Goal: Navigation & Orientation: Find specific page/section

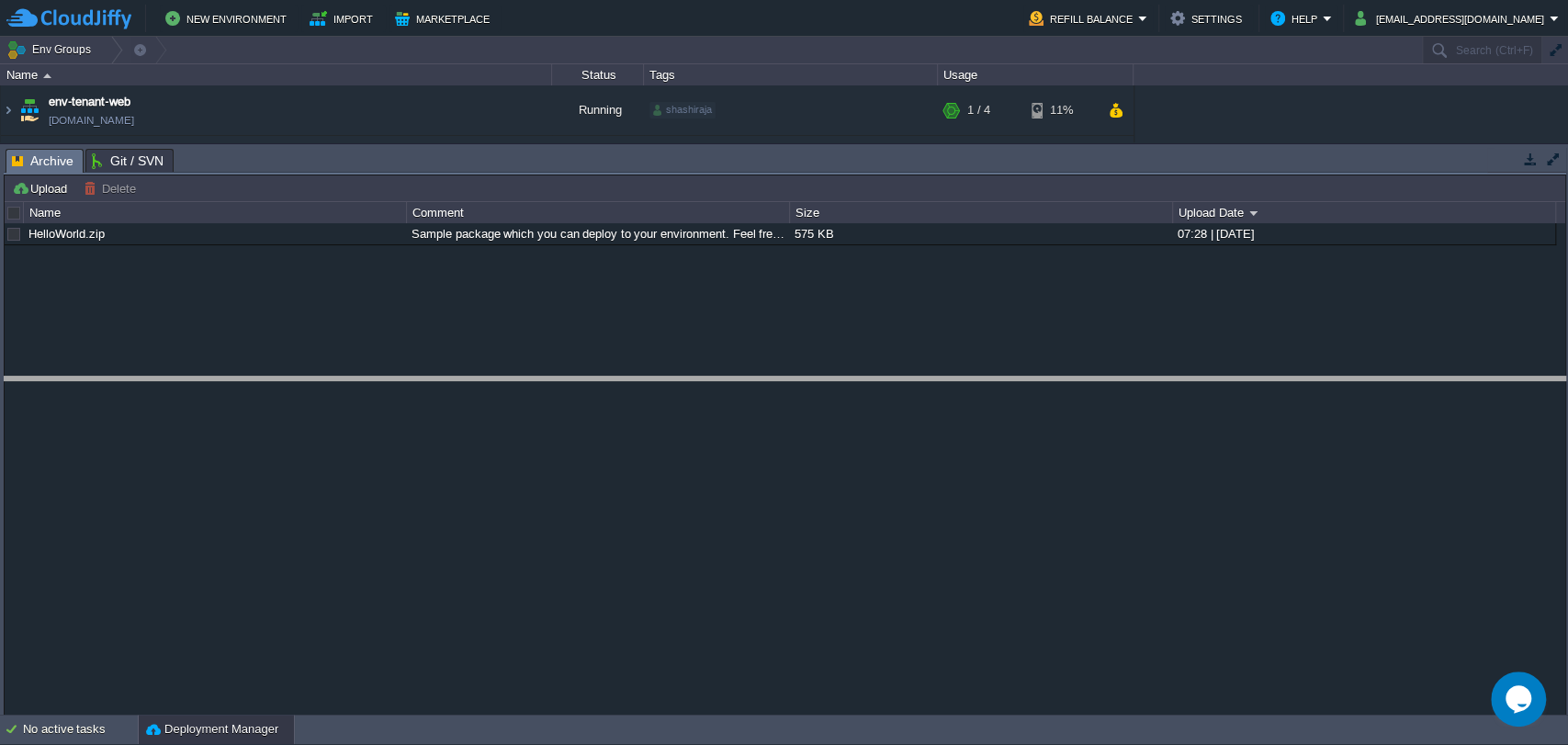
drag, startPoint x: 1153, startPoint y: 170, endPoint x: 1149, endPoint y: 404, distance: 234.0
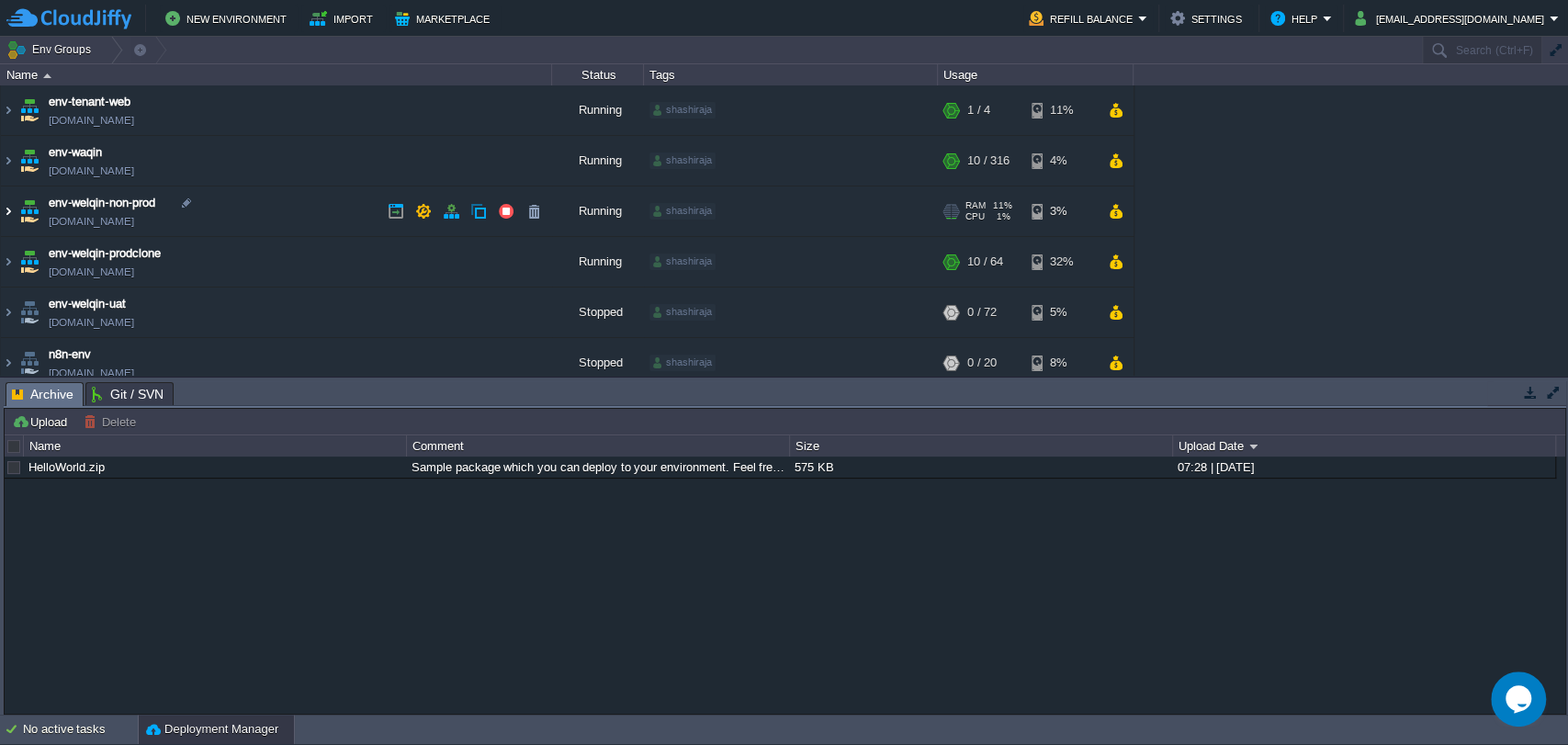
click at [9, 212] on img at bounding box center [8, 212] width 14 height 50
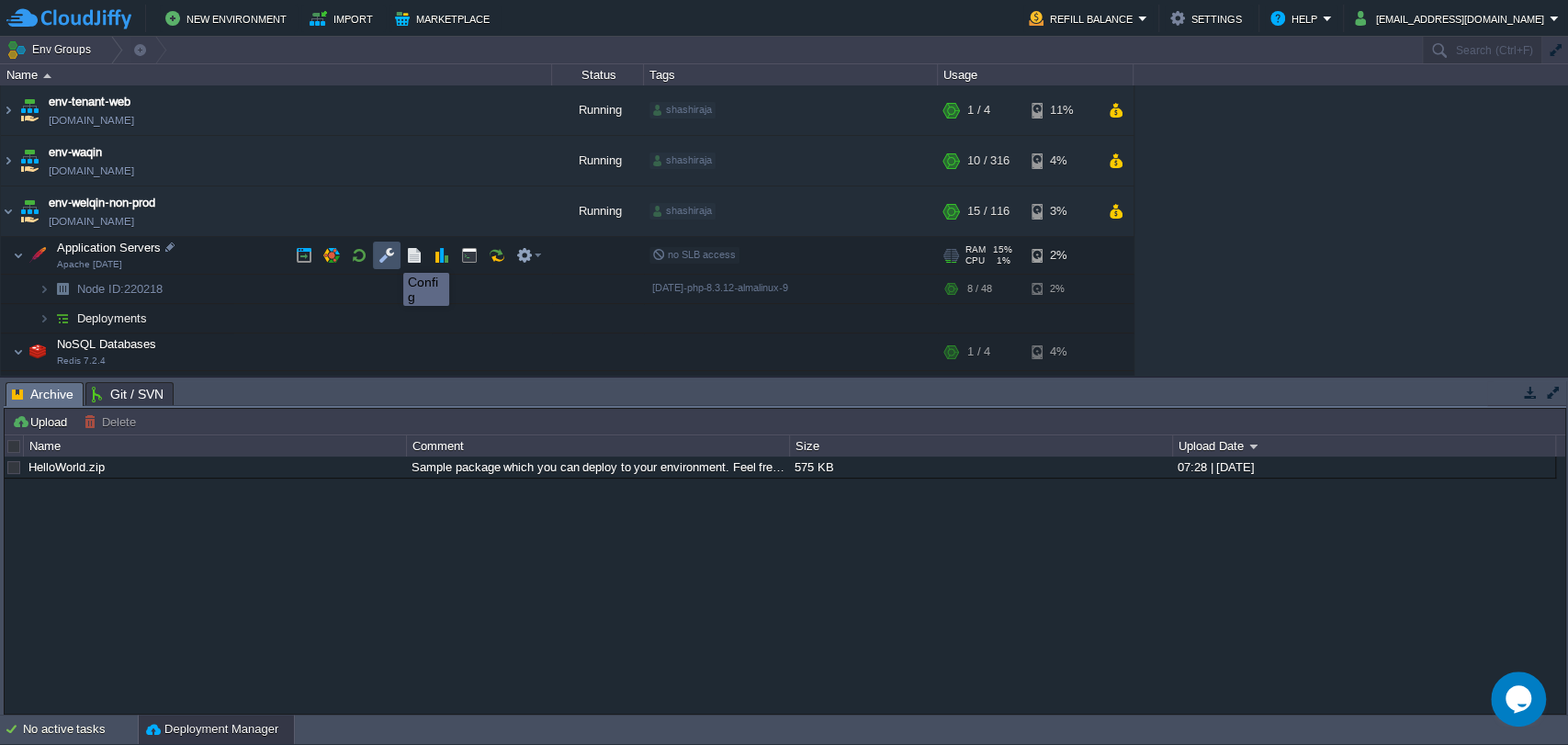
click at [390, 256] on button "button" at bounding box center [386, 255] width 16 height 16
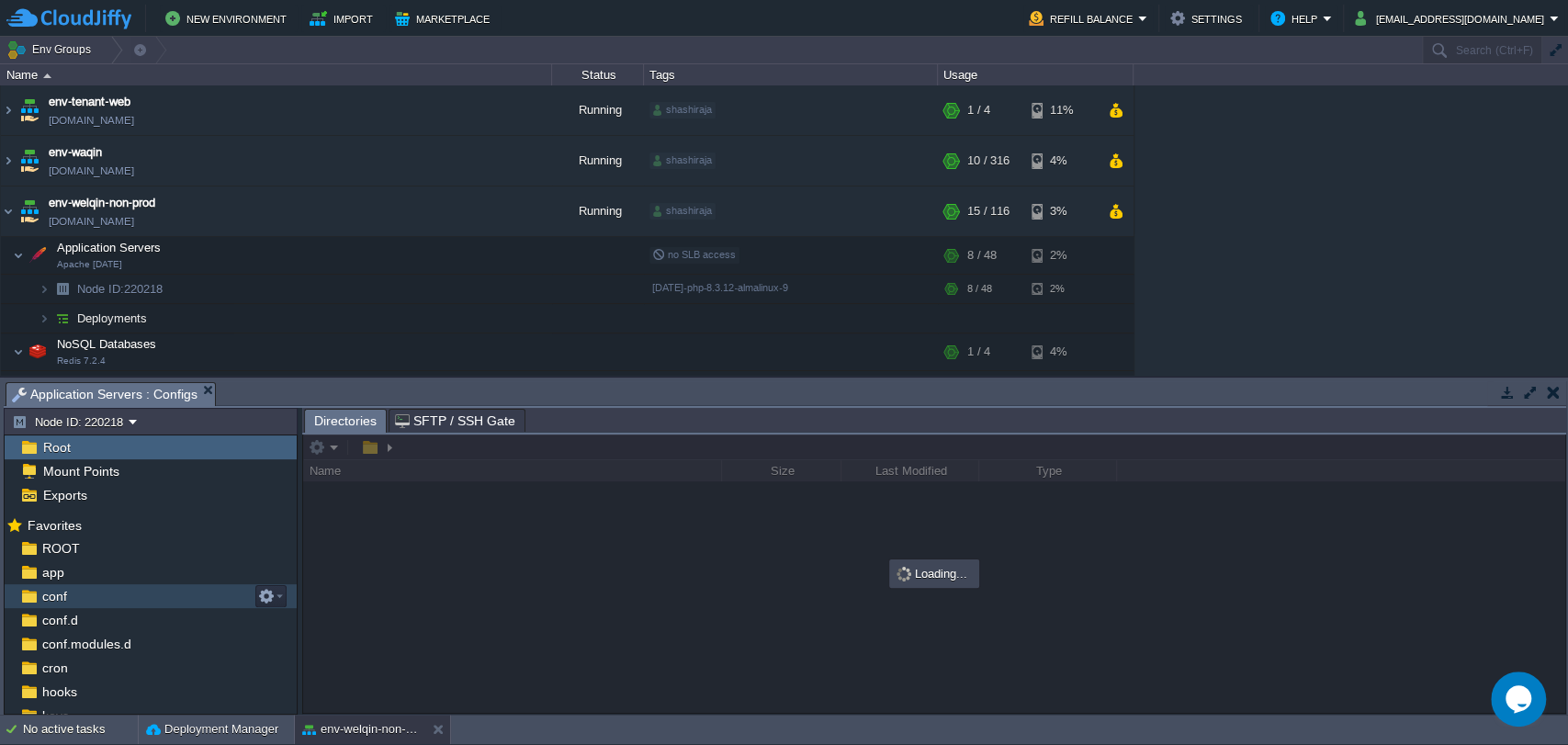
scroll to position [225, 0]
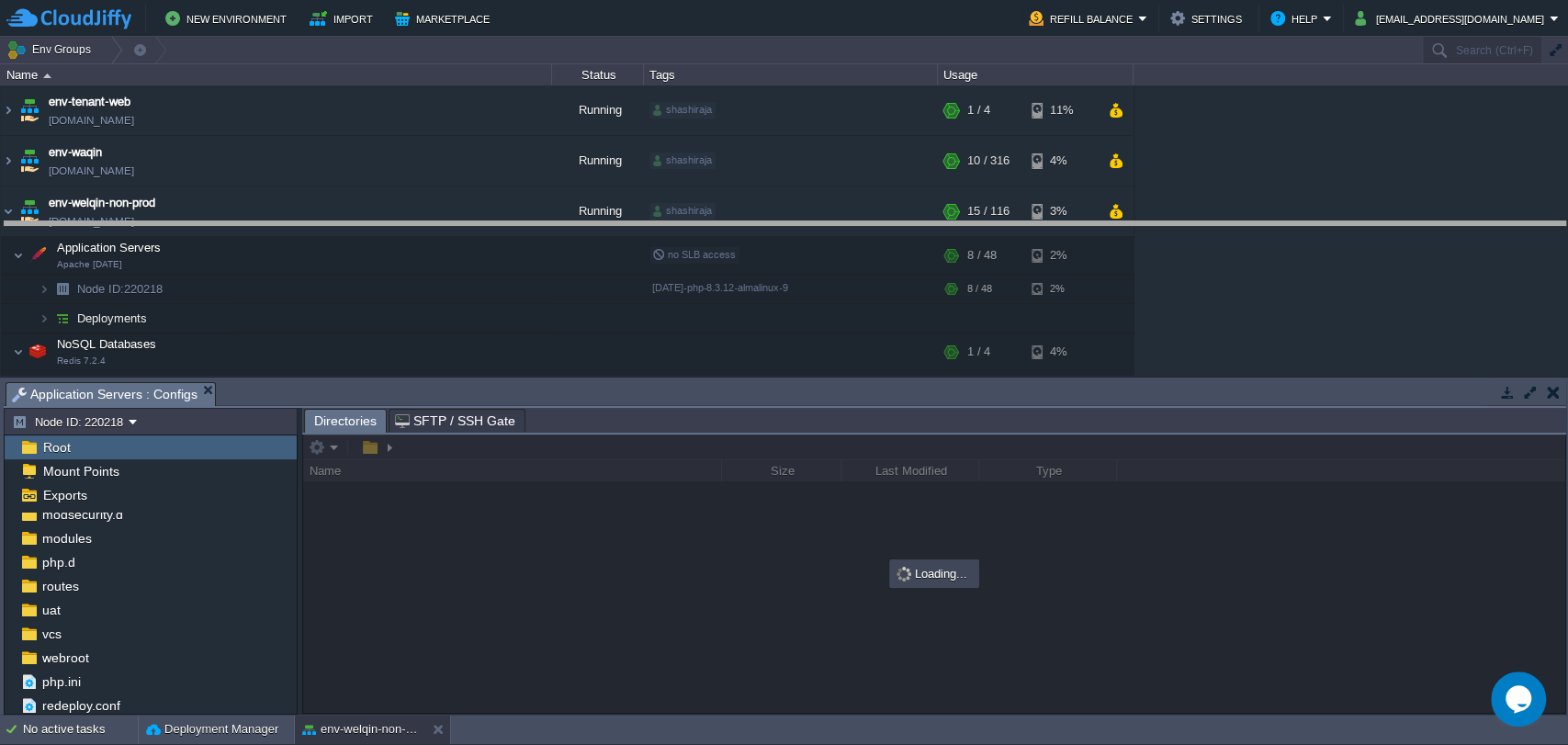
drag, startPoint x: 645, startPoint y: 385, endPoint x: 634, endPoint y: 223, distance: 162.4
click at [634, 223] on body "New Environment Import Marketplace Bonus ₹0.00 Upgrade Account Refill Balance S…" at bounding box center [784, 372] width 1568 height 745
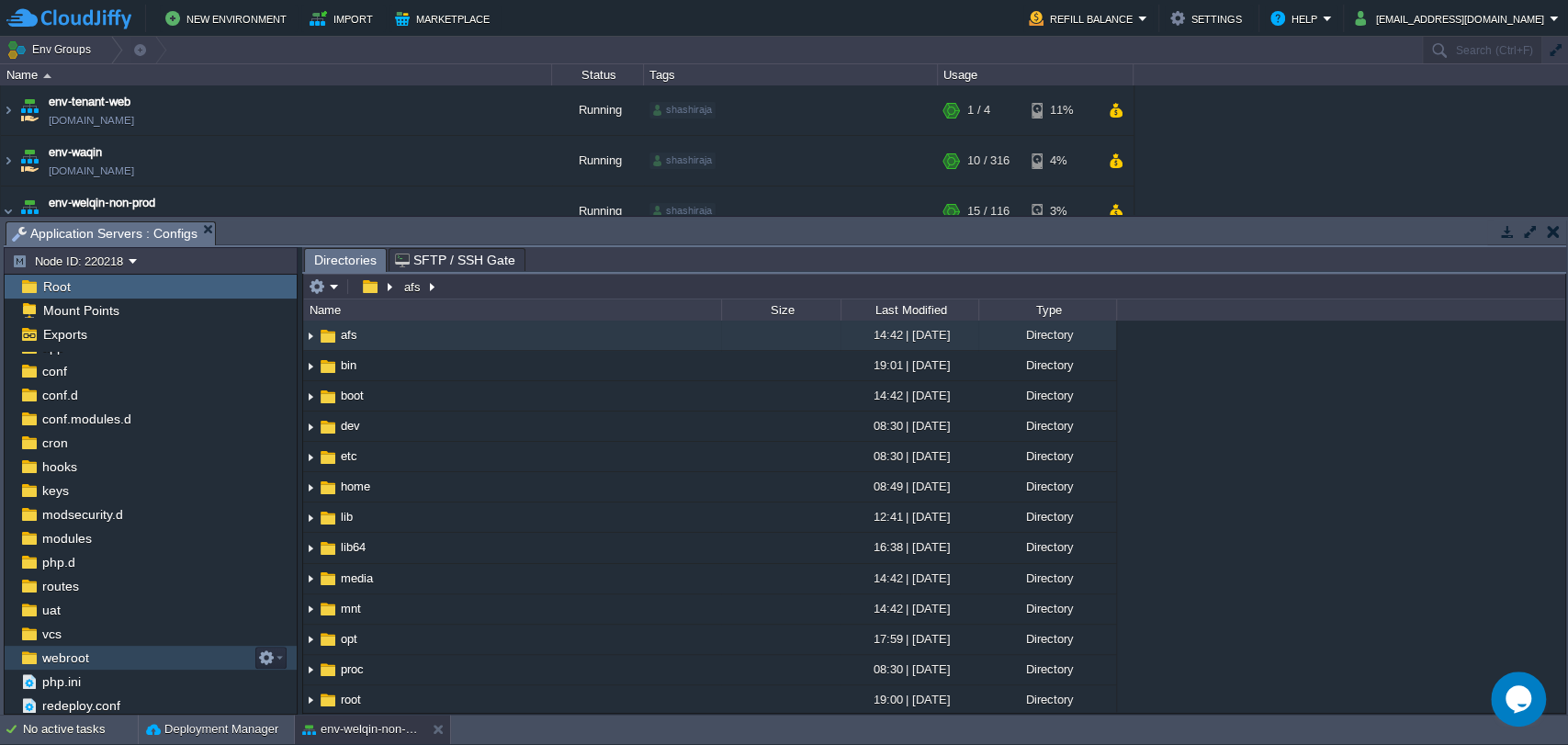
click at [67, 660] on span "webroot" at bounding box center [65, 657] width 54 height 16
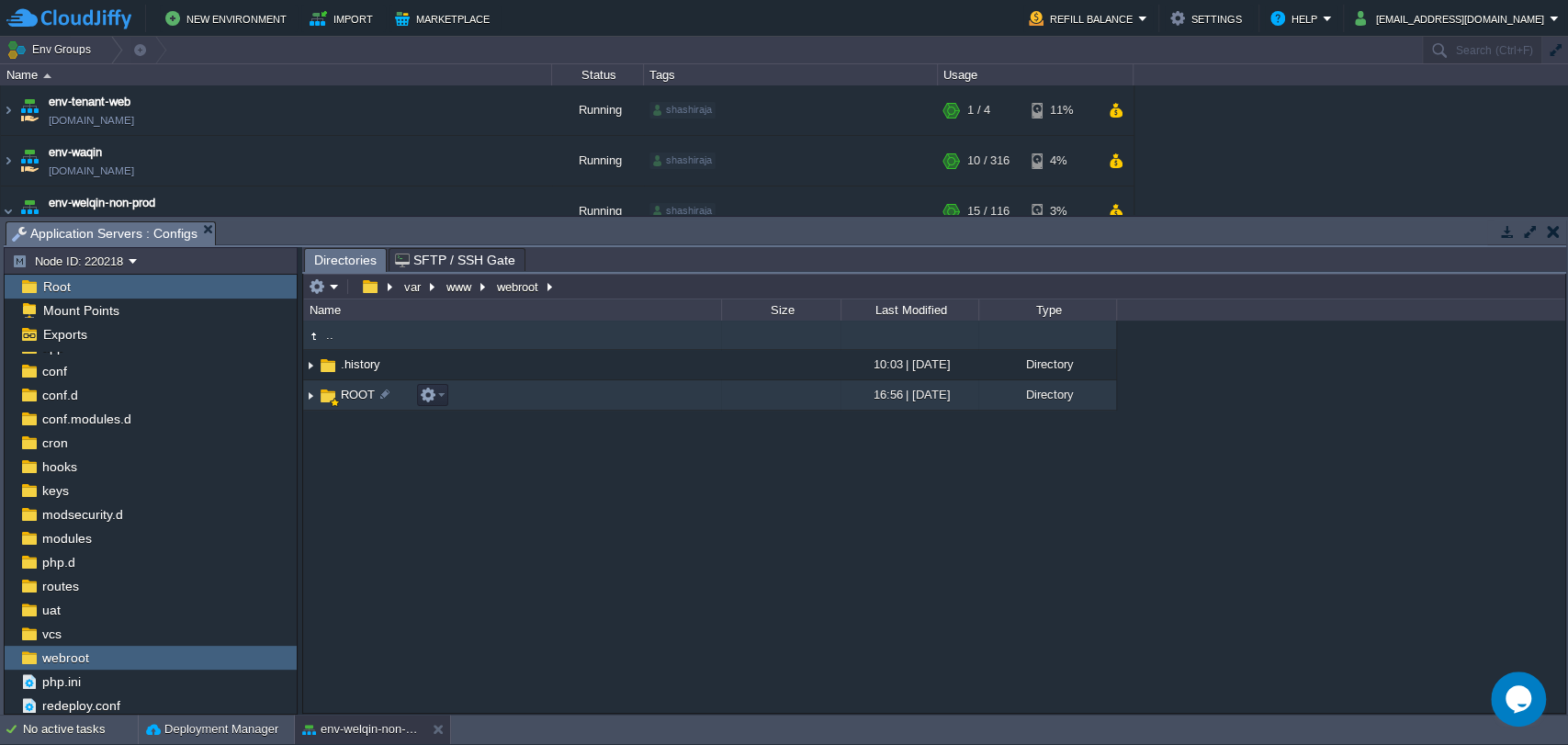
click at [351, 397] on span "ROOT" at bounding box center [357, 395] width 39 height 15
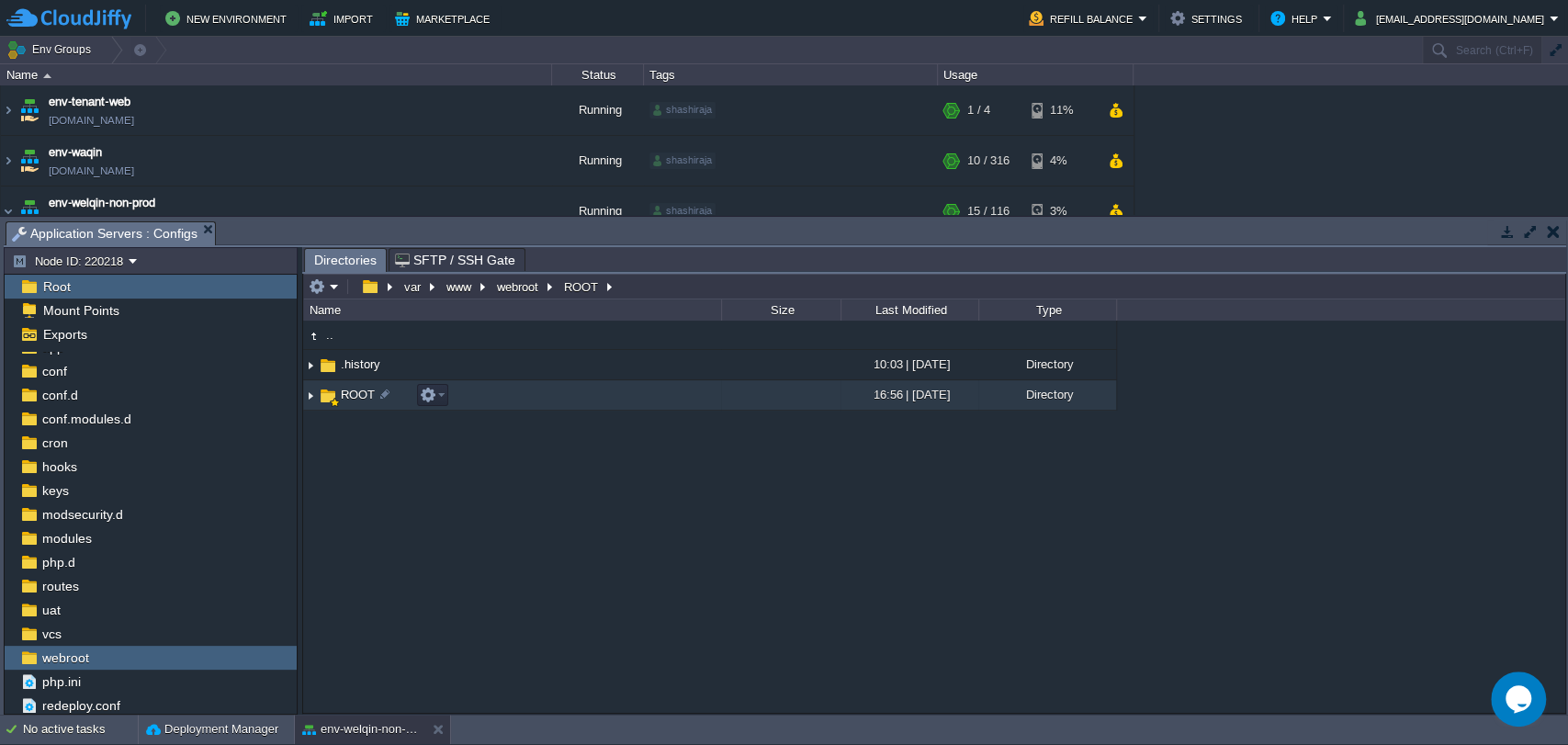
click at [351, 397] on span "ROOT" at bounding box center [357, 395] width 39 height 15
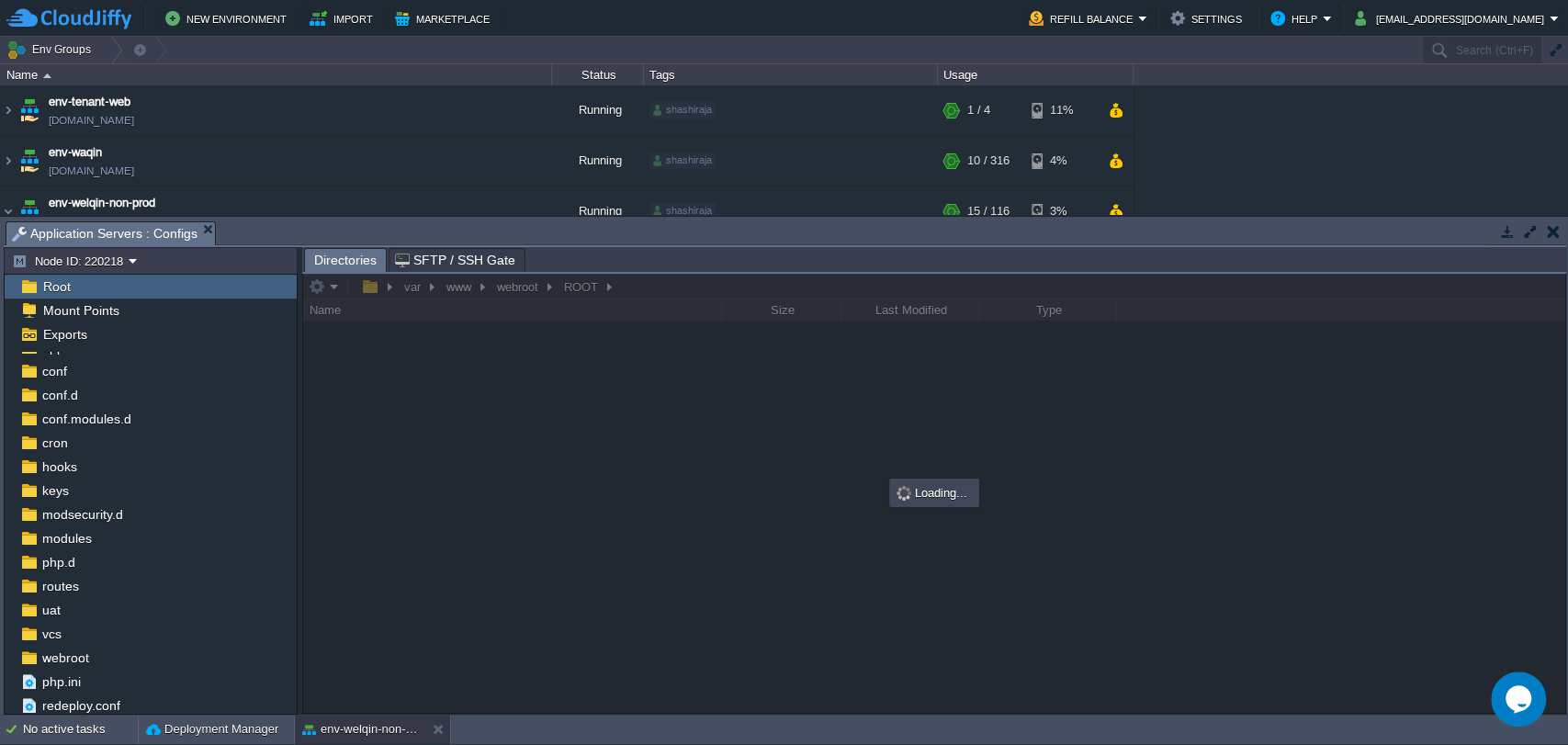
scroll to position [0, 0]
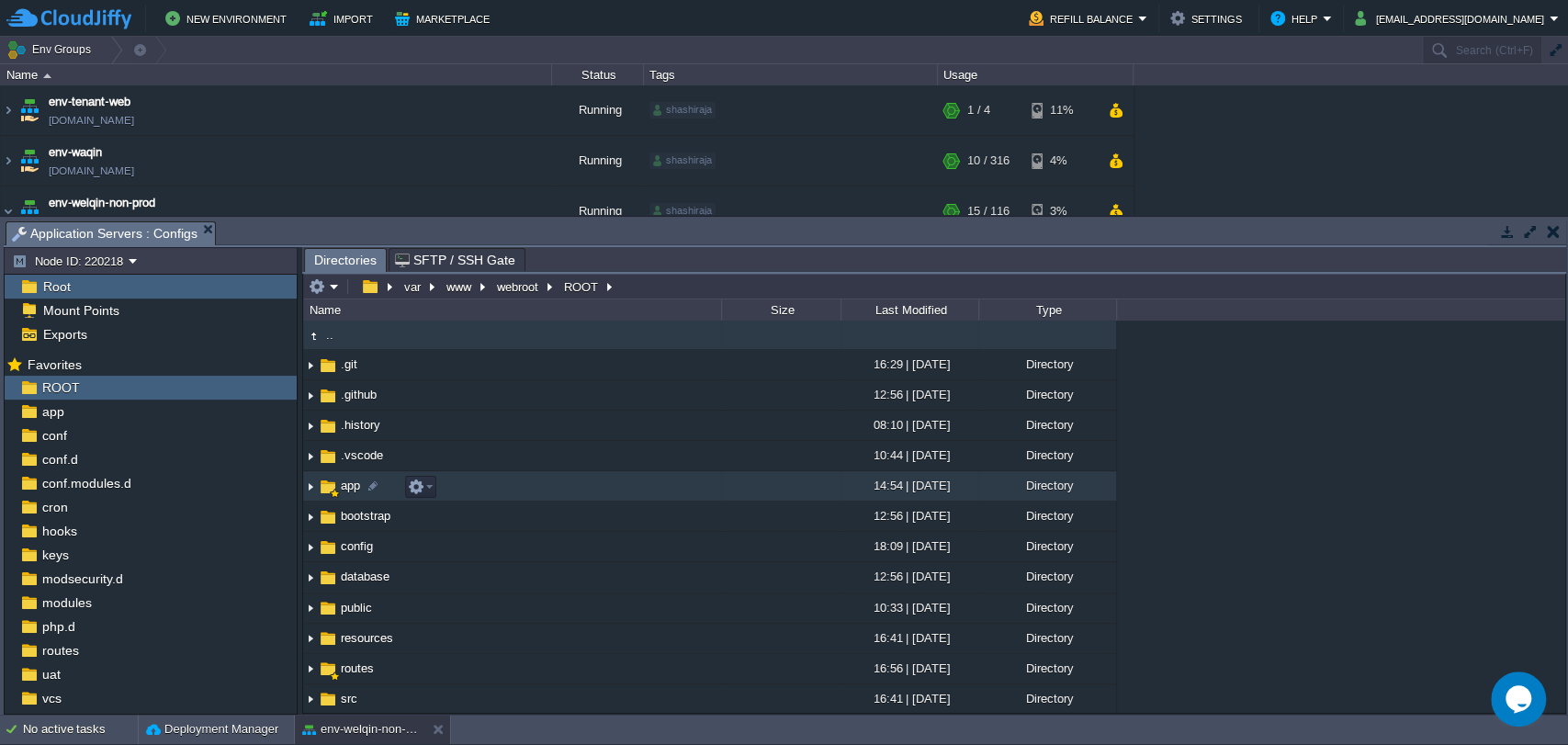
click at [346, 485] on span "app" at bounding box center [351, 485] width 25 height 15
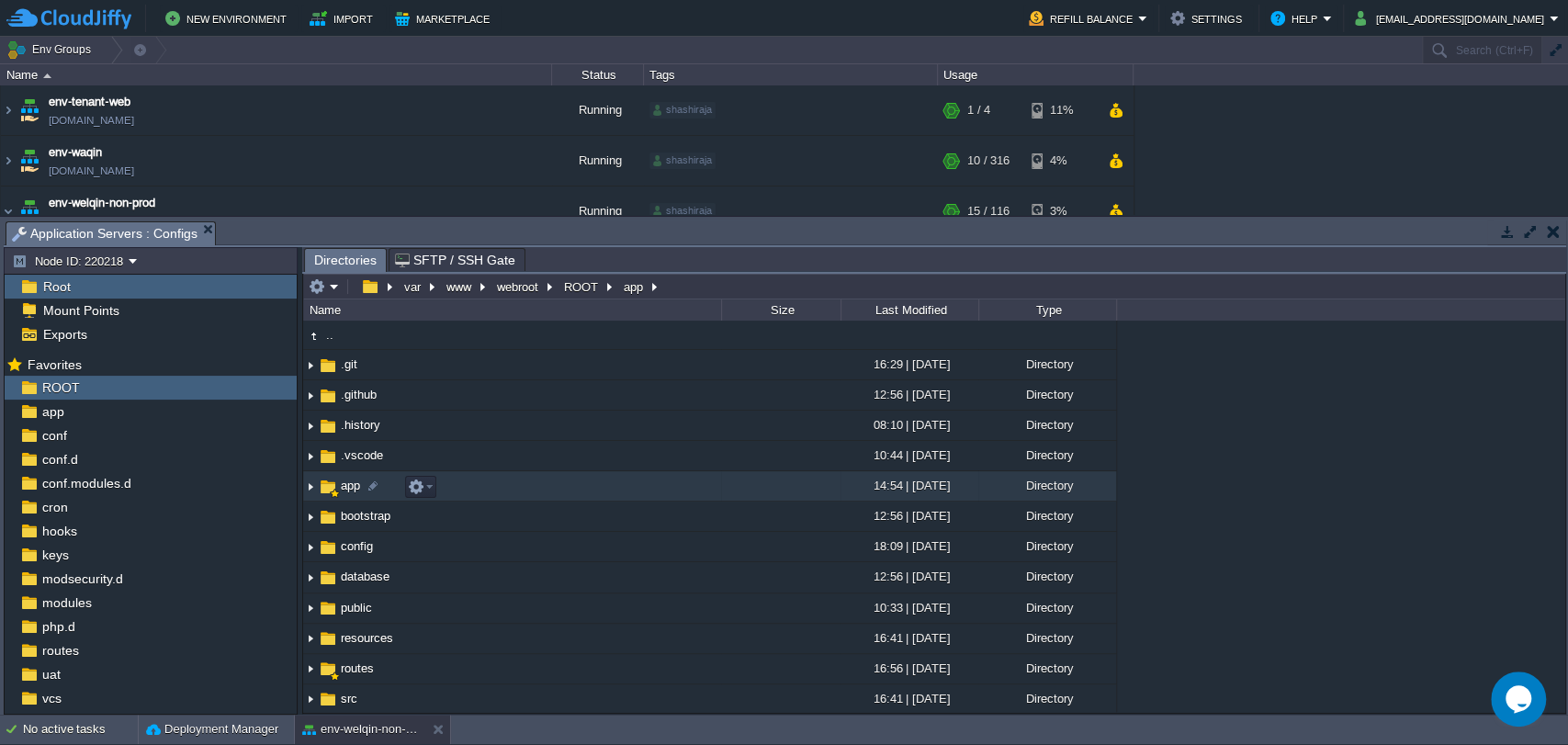
click at [346, 485] on span "app" at bounding box center [351, 485] width 25 height 15
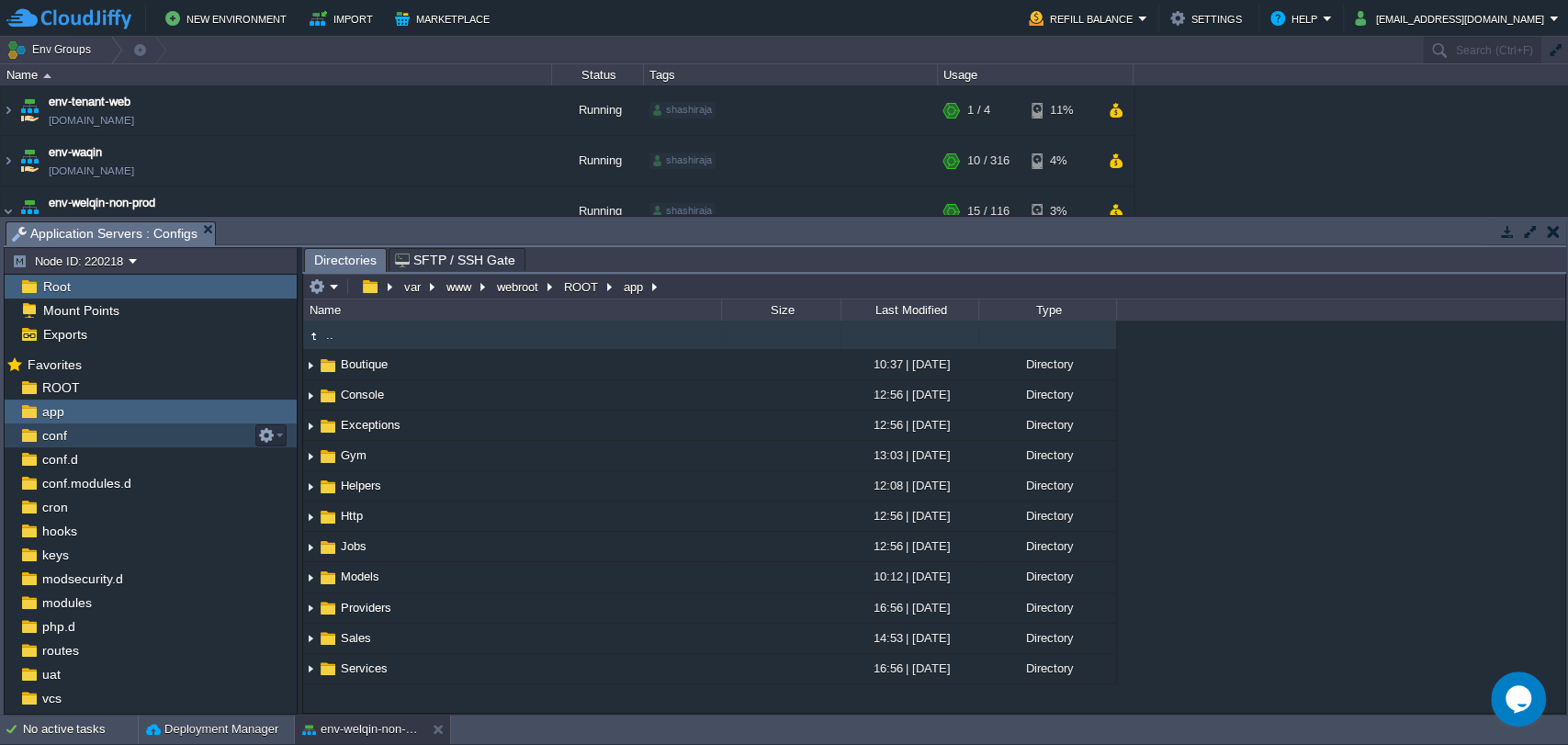
click at [54, 435] on span "conf" at bounding box center [54, 435] width 32 height 16
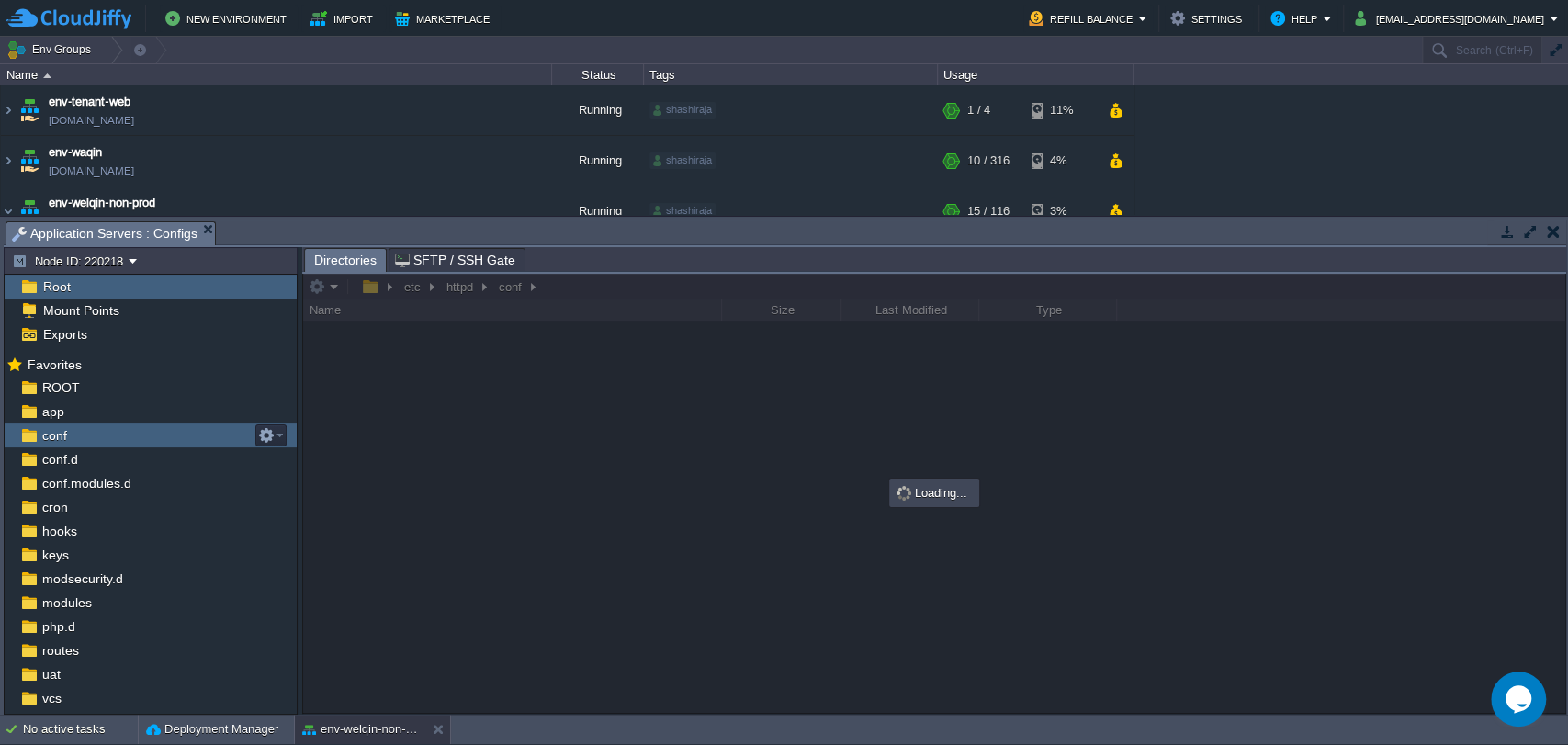
click at [54, 435] on span "conf" at bounding box center [54, 435] width 32 height 16
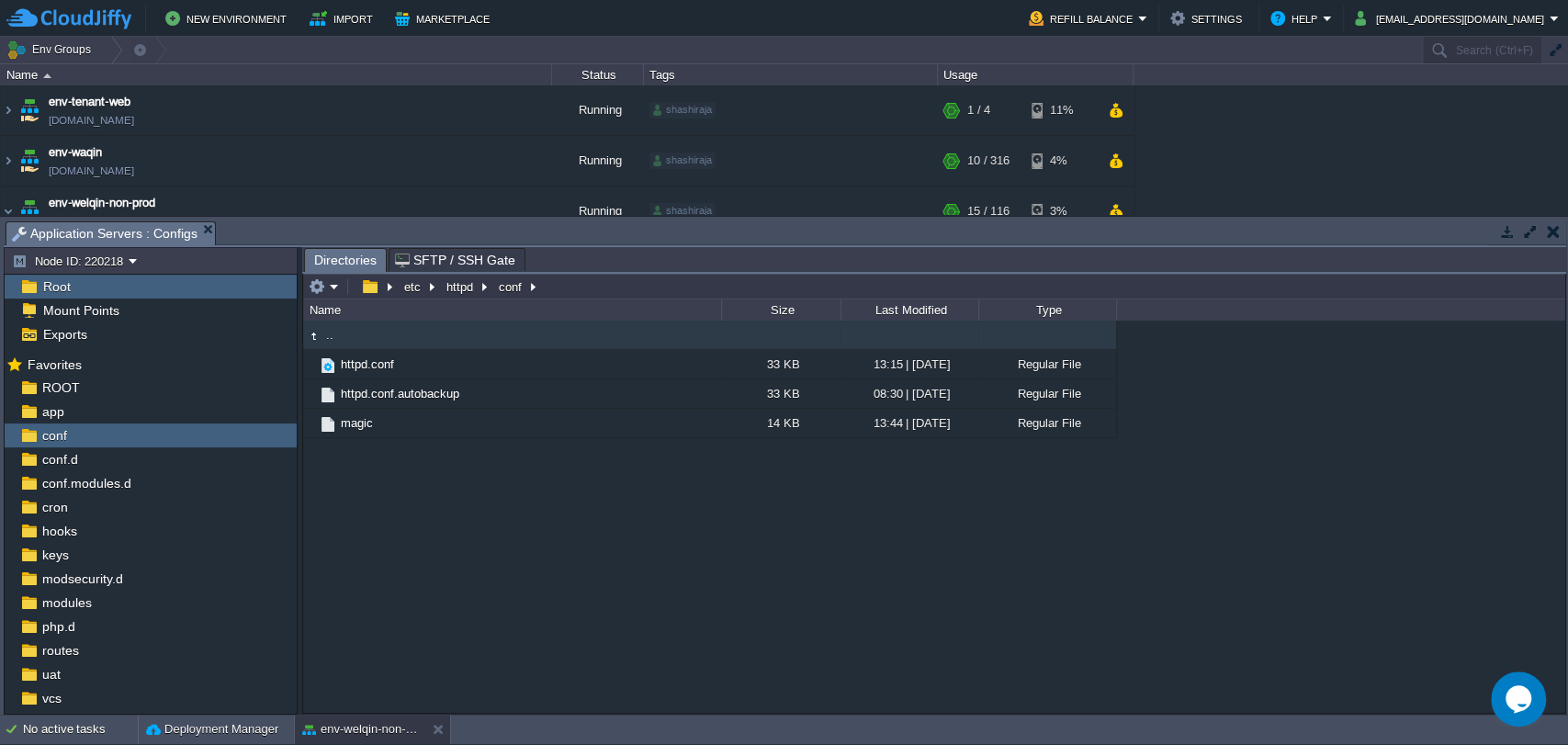
click at [1555, 230] on button "button" at bounding box center [1553, 231] width 12 height 16
